Goal: Contribute content: Add original content to the website for others to see

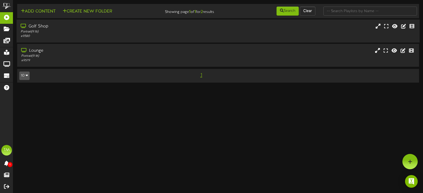
click at [200, 36] on div "Golf Shop Portrait ( 9:16 ) # 9580" at bounding box center [218, 31] width 403 height 15
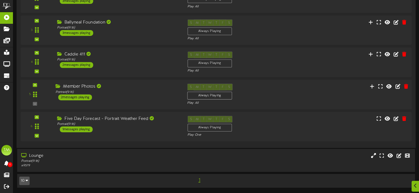
click at [145, 99] on div "Member Photos Portrait ( 9:16 ) 2 messages playing" at bounding box center [118, 92] width 132 height 17
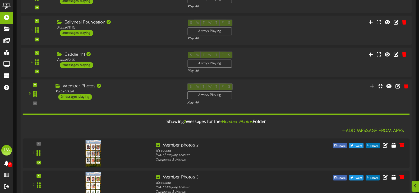
scroll to position [188, 0]
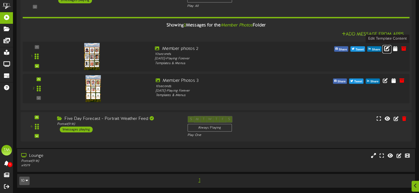
click at [388, 51] on icon at bounding box center [387, 48] width 6 height 6
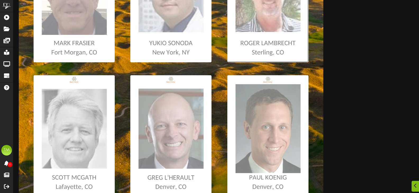
scroll to position [176, 0]
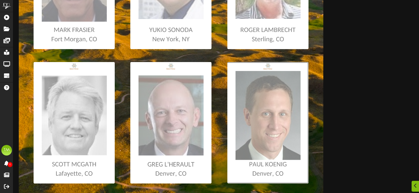
drag, startPoint x: 265, startPoint y: 125, endPoint x: 303, endPoint y: 154, distance: 48.1
click at [303, 154] on input "file" at bounding box center [2, 123] width 611 height 122
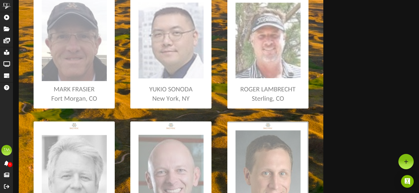
scroll to position [96, 0]
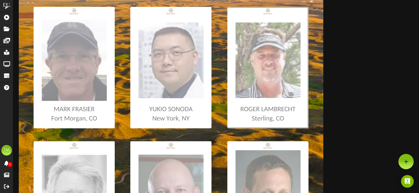
click at [280, 108] on input "file" at bounding box center [2, 68] width 611 height 122
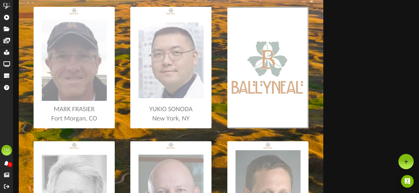
click at [300, 105] on input "file" at bounding box center [2, 68] width 611 height 122
type input "**********"
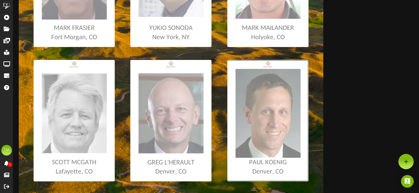
scroll to position [149, 0]
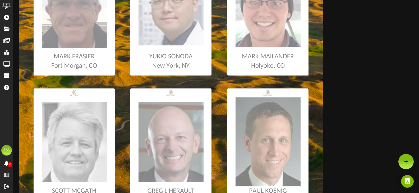
drag, startPoint x: 295, startPoint y: 75, endPoint x: 338, endPoint y: 40, distance: 55.8
click at [338, 40] on div at bounding box center [216, 130] width 406 height 550
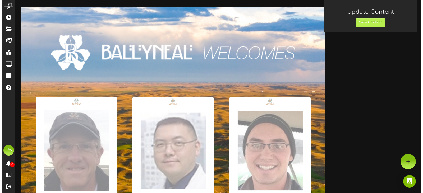
scroll to position [0, 0]
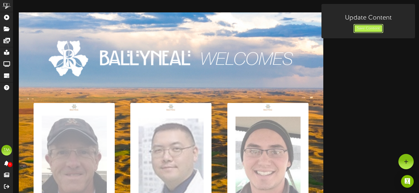
click at [360, 32] on button "Save Content" at bounding box center [369, 28] width 30 height 9
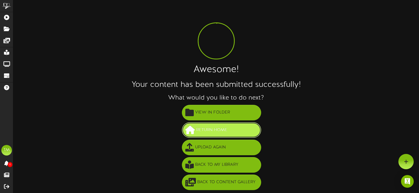
click at [217, 131] on span "Return Home" at bounding box center [212, 130] width 34 height 9
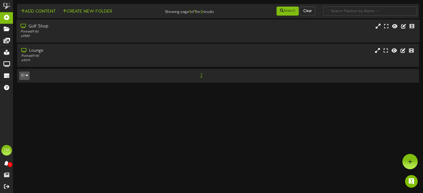
click at [134, 26] on div "Golf Shop" at bounding box center [101, 27] width 160 height 6
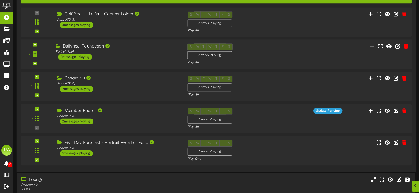
scroll to position [79, 0]
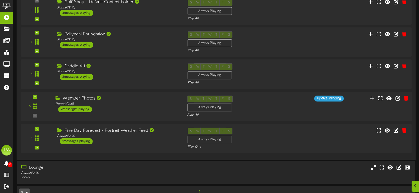
click at [136, 109] on div "Member Photos Portrait ( 9:16 ) 2 messages playing" at bounding box center [118, 104] width 132 height 17
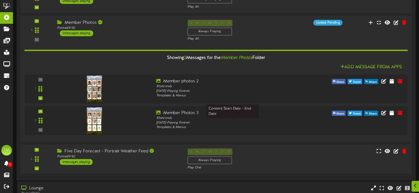
scroll to position [159, 0]
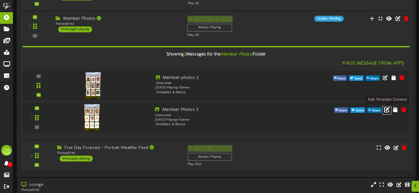
click at [388, 111] on icon at bounding box center [387, 110] width 6 height 6
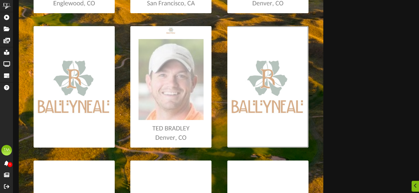
scroll to position [238, 0]
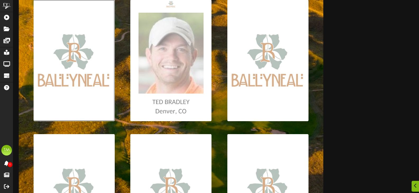
drag, startPoint x: 229, startPoint y: 111, endPoint x: 80, endPoint y: 91, distance: 150.9
type input "**********"
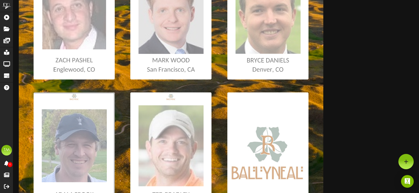
scroll to position [132, 0]
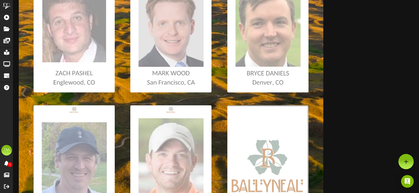
click at [290, 157] on input "file" at bounding box center [2, 167] width 611 height 122
type input "**********"
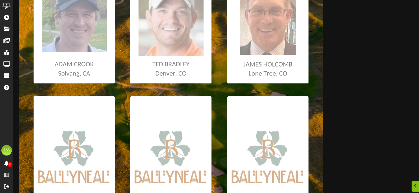
scroll to position [291, 0]
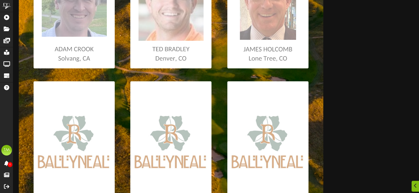
drag, startPoint x: 290, startPoint y: 157, endPoint x: 224, endPoint y: 140, distance: 68.2
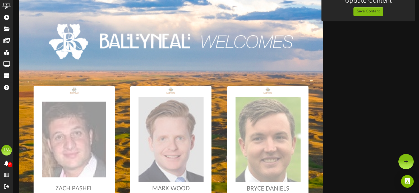
scroll to position [0, 0]
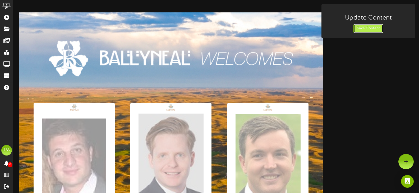
click at [374, 30] on button "Save Content" at bounding box center [369, 28] width 30 height 9
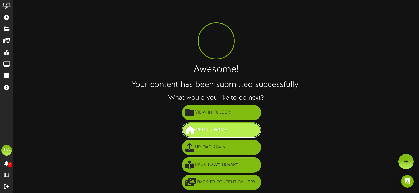
click at [229, 134] on button "Return Home" at bounding box center [221, 130] width 79 height 16
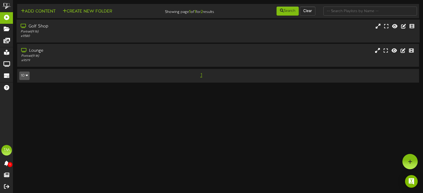
click at [247, 35] on div "Golf Shop Portrait ( 9:16 ) # 9580" at bounding box center [218, 31] width 403 height 15
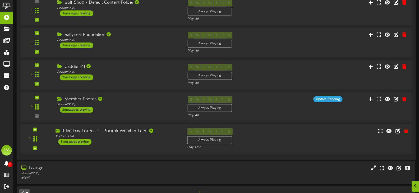
scroll to position [79, 0]
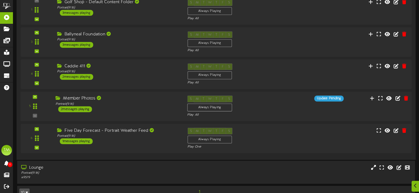
click at [271, 104] on div "S M T W T F S Always Playing Play All" at bounding box center [232, 107] width 99 height 22
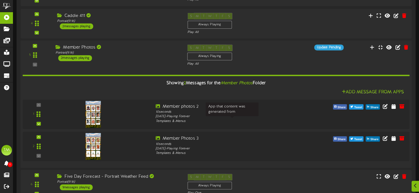
scroll to position [159, 0]
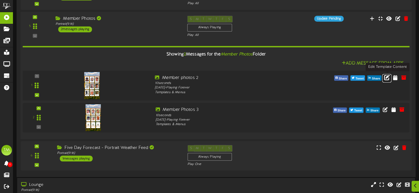
click at [389, 80] on icon at bounding box center [387, 77] width 6 height 6
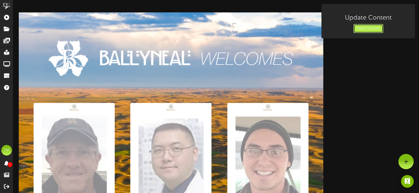
click at [361, 24] on button "Save Content" at bounding box center [369, 28] width 30 height 9
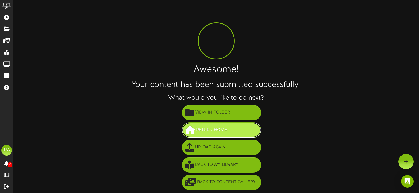
click at [222, 129] on span "Return Home" at bounding box center [212, 130] width 34 height 9
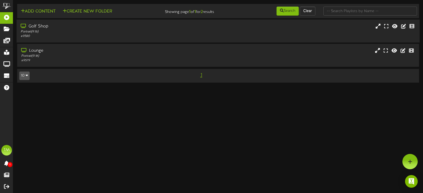
click at [92, 25] on div "Golf Shop" at bounding box center [101, 27] width 160 height 6
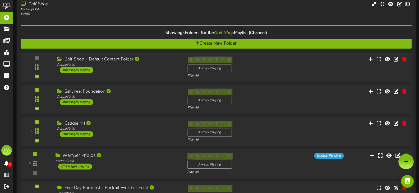
scroll to position [12, 0]
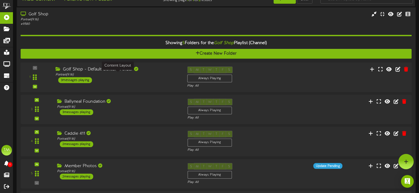
click at [159, 77] on div "Portrait ( 9:16 )" at bounding box center [118, 75] width 124 height 4
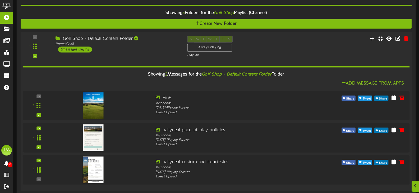
scroll to position [118, 0]
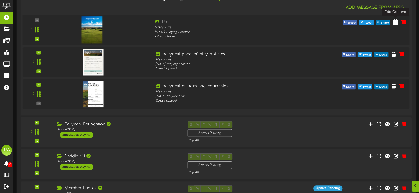
click at [393, 21] on icon at bounding box center [395, 22] width 5 height 6
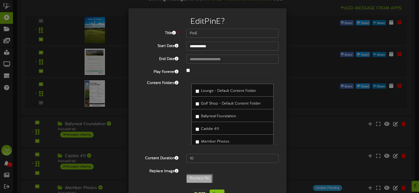
scroll to position [8, 0]
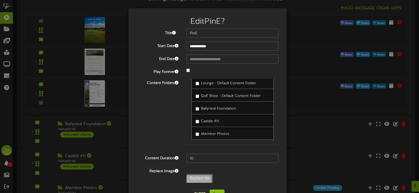
type input "**********"
type input "PinF"
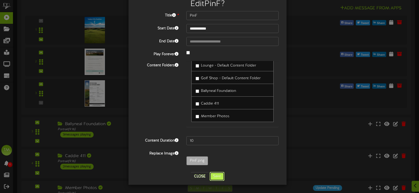
click at [217, 175] on button "Save" at bounding box center [217, 176] width 15 height 9
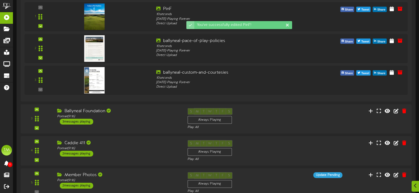
scroll to position [219, 0]
